Goal: Task Accomplishment & Management: Complete application form

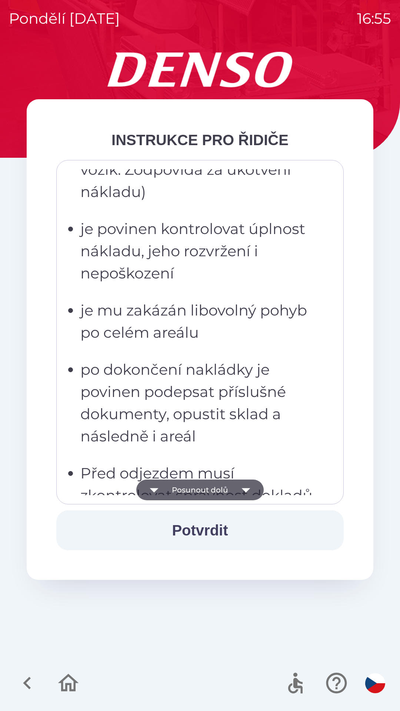
click at [213, 359] on p "po dokončení nakládky je povinen podepsat příslušné dokumenty, opustit sklad a …" at bounding box center [202, 403] width 244 height 89
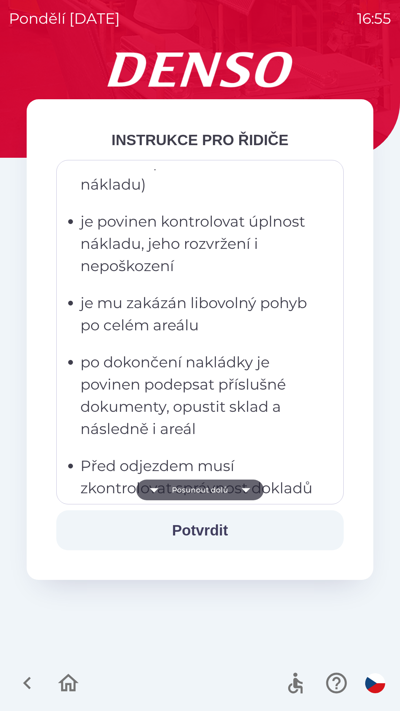
click at [229, 265] on p "je povinen kontrolovat úplnost nákladu, jeho rozvržení i nepoškození" at bounding box center [202, 243] width 244 height 67
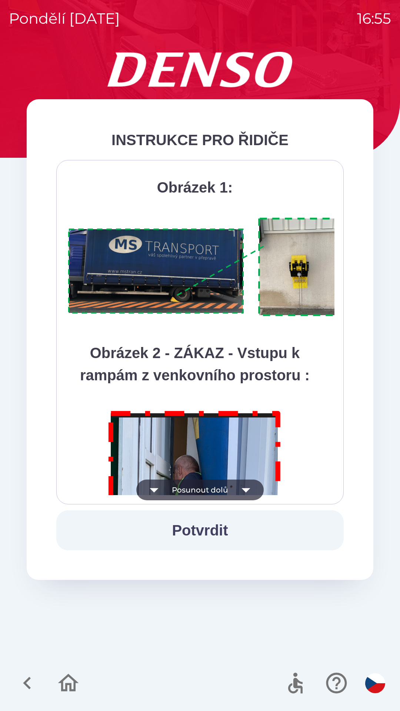
scroll to position [4162, 0]
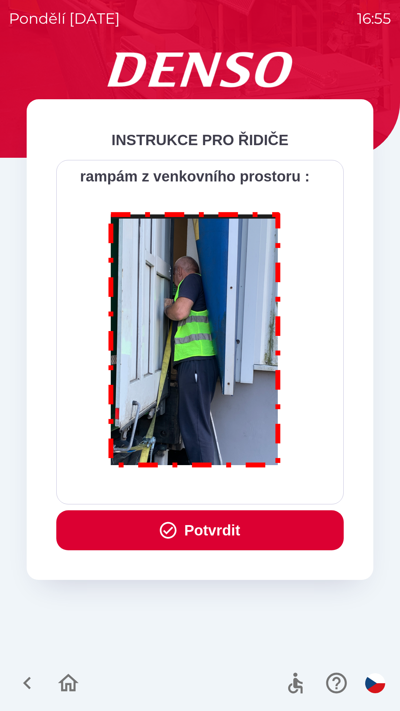
click at [221, 527] on button "Potvrdit" at bounding box center [199, 530] width 287 height 40
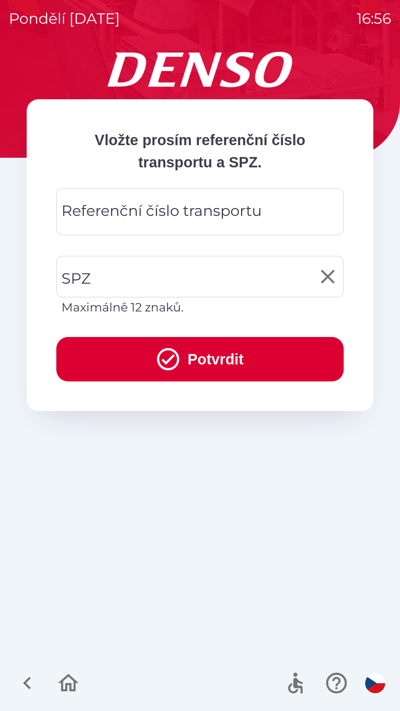
click at [155, 270] on input "SPZ" at bounding box center [195, 276] width 270 height 35
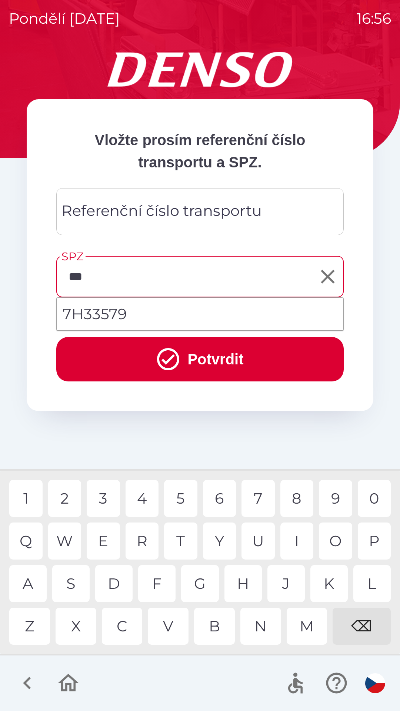
click at [125, 311] on li "7H33579" at bounding box center [200, 314] width 287 height 27
type input "*******"
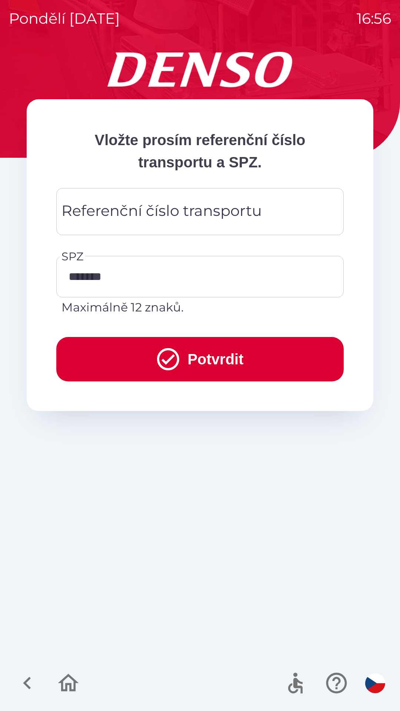
click at [202, 359] on button "Potvrdit" at bounding box center [199, 359] width 287 height 44
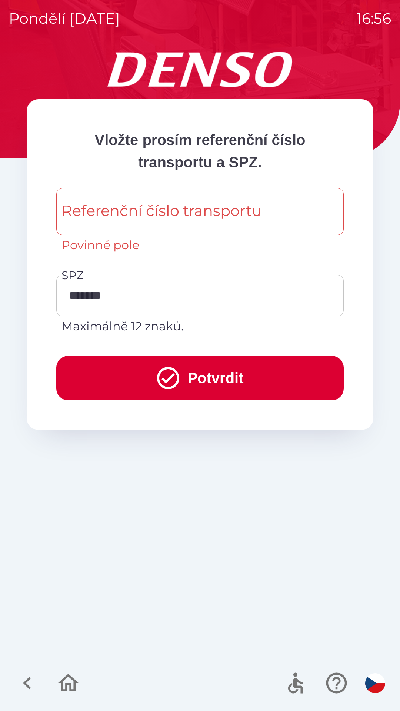
click at [180, 215] on div "Referenční číslo transportu Referenční číslo transportu Povinné pole" at bounding box center [199, 221] width 287 height 66
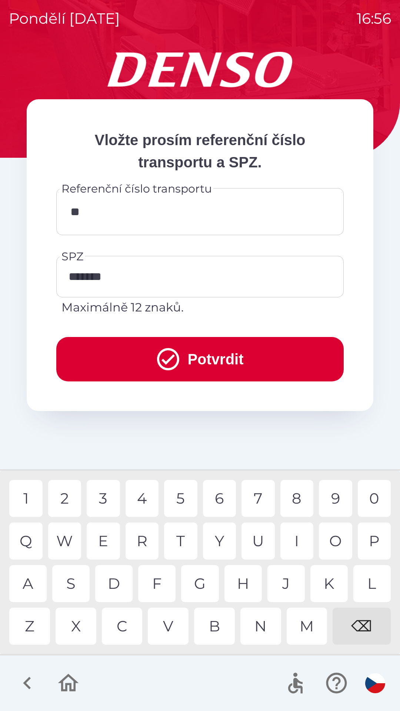
type input "***"
click at [223, 356] on button "Potvrdit" at bounding box center [199, 359] width 287 height 44
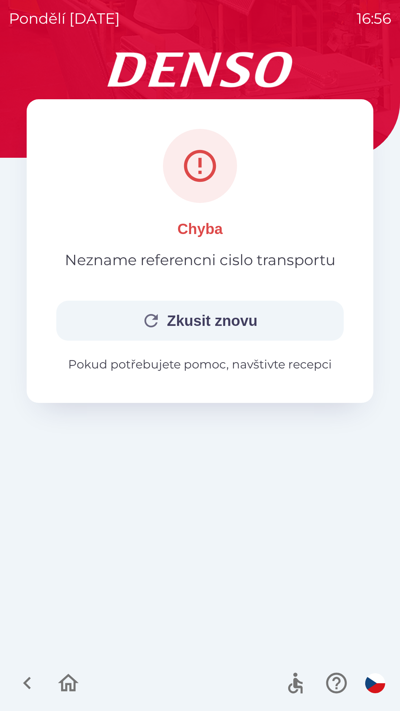
click at [209, 364] on p "Pokud potřebujete pomoc, navštivte recepci" at bounding box center [199, 365] width 287 height 18
